Goal: Participate in discussion

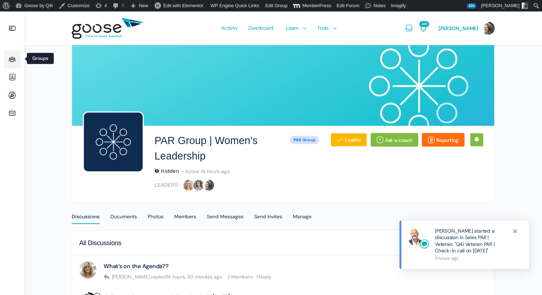
click at [15, 61] on icon at bounding box center [12, 59] width 17 height 9
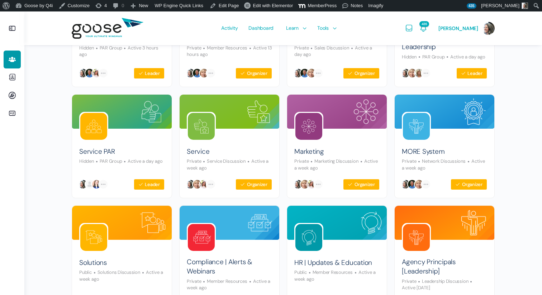
scroll to position [144, 0]
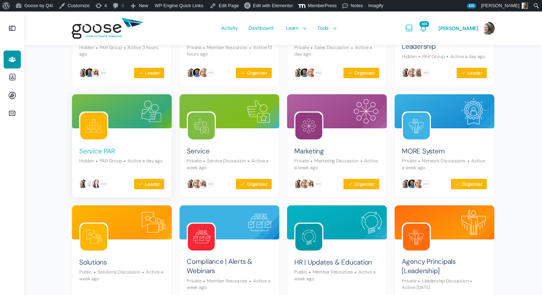
click at [97, 152] on link "Service PAR" at bounding box center [96, 152] width 35 height 10
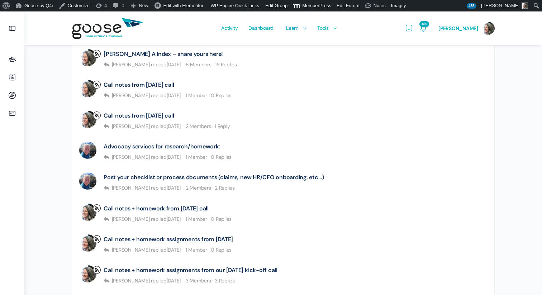
scroll to position [234, 0]
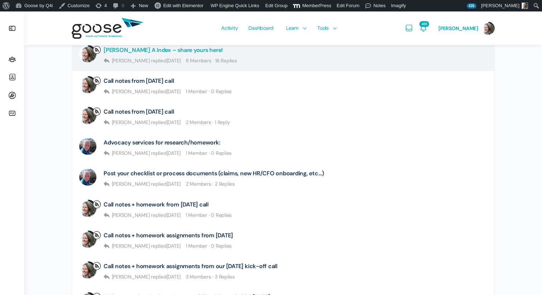
click at [166, 51] on link "[PERSON_NAME] A Index – share yours here!" at bounding box center [163, 50] width 119 height 7
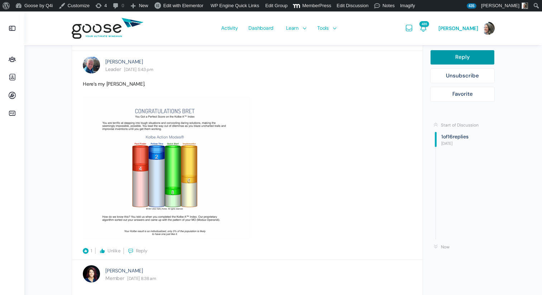
scroll to position [440, 0]
